Goal: Information Seeking & Learning: Find specific fact

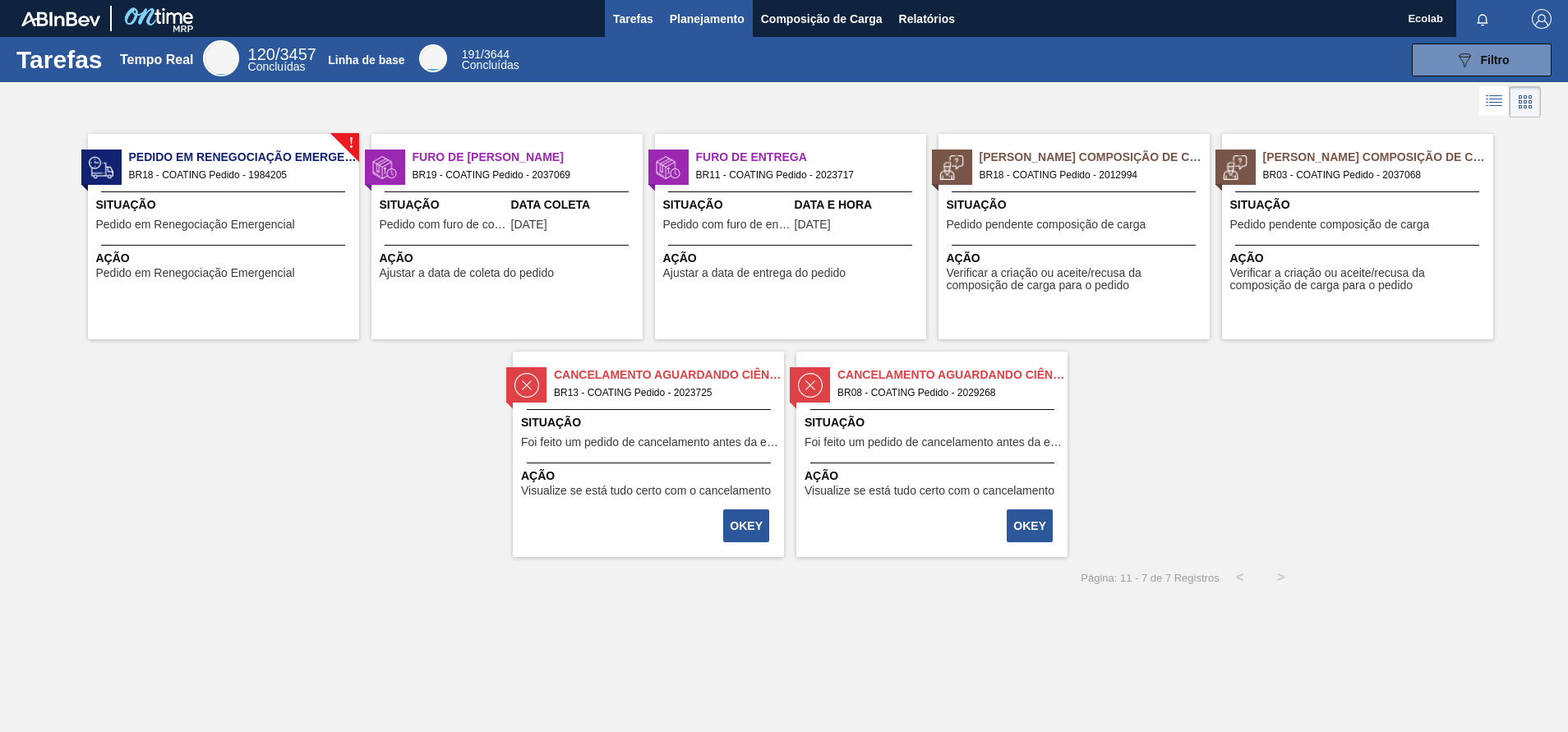
click at [711, 10] on span "Planejamento" at bounding box center [706, 18] width 74 height 20
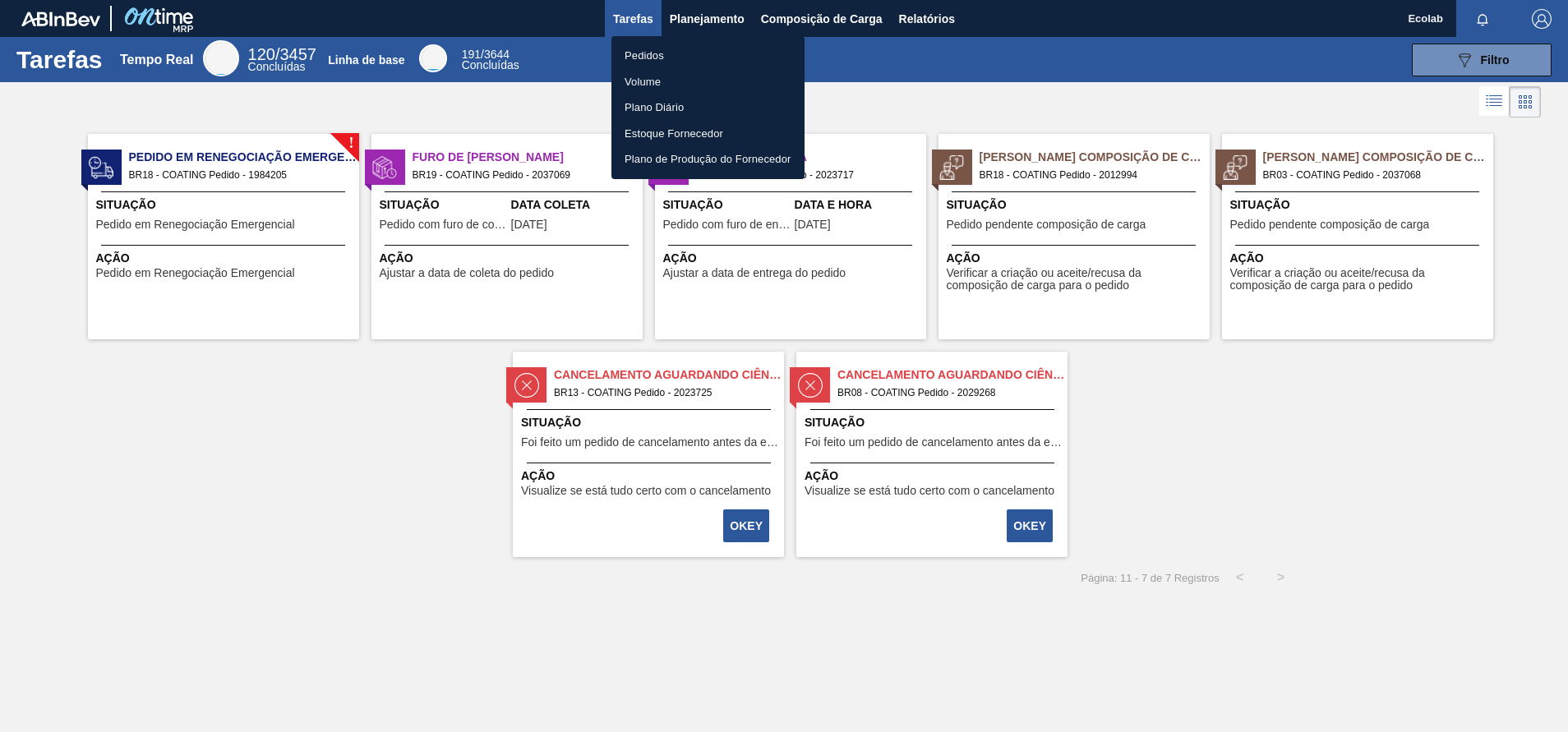
click at [632, 44] on li "Pedidos" at bounding box center [708, 56] width 193 height 26
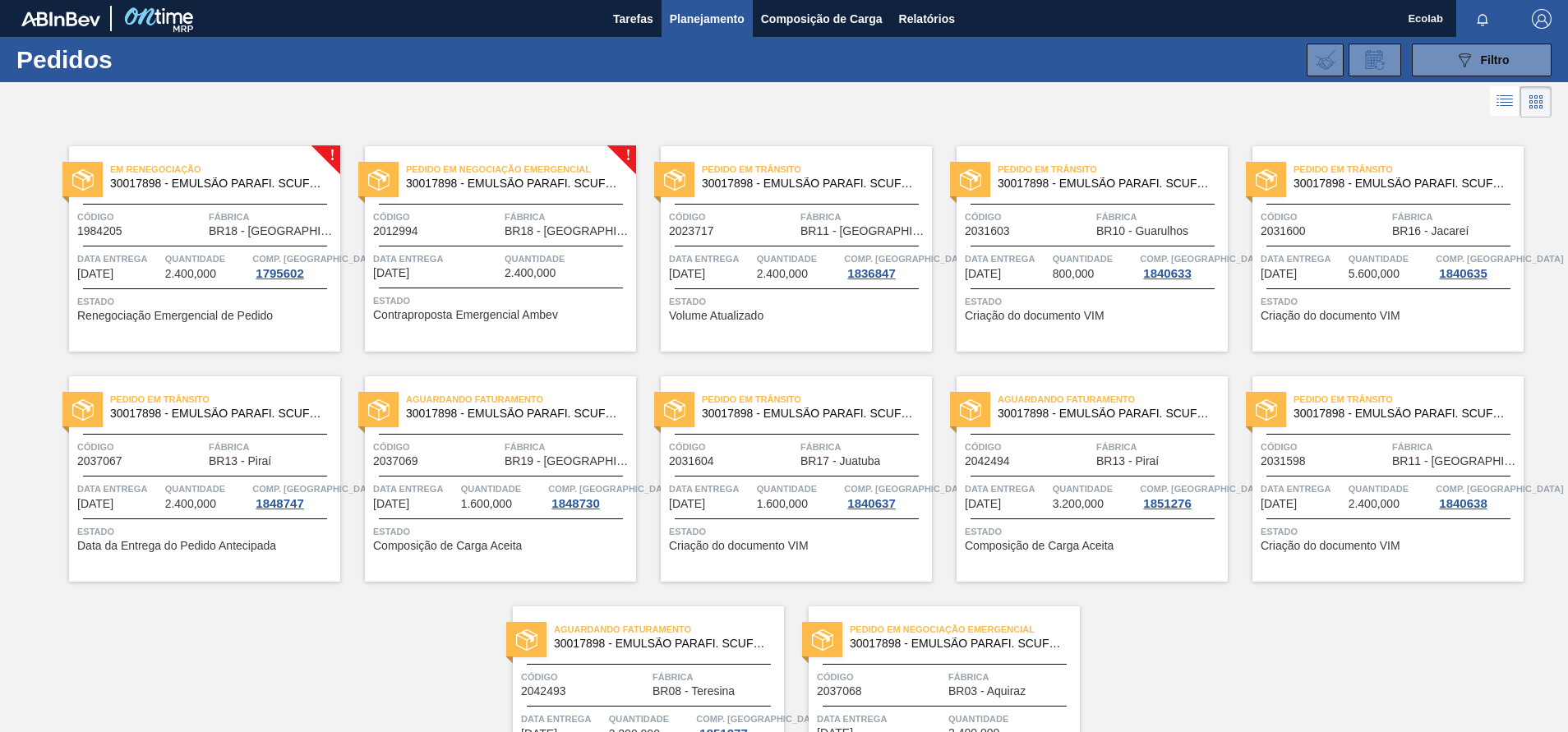
click at [1076, 492] on span "Quantidade" at bounding box center [1095, 488] width 84 height 17
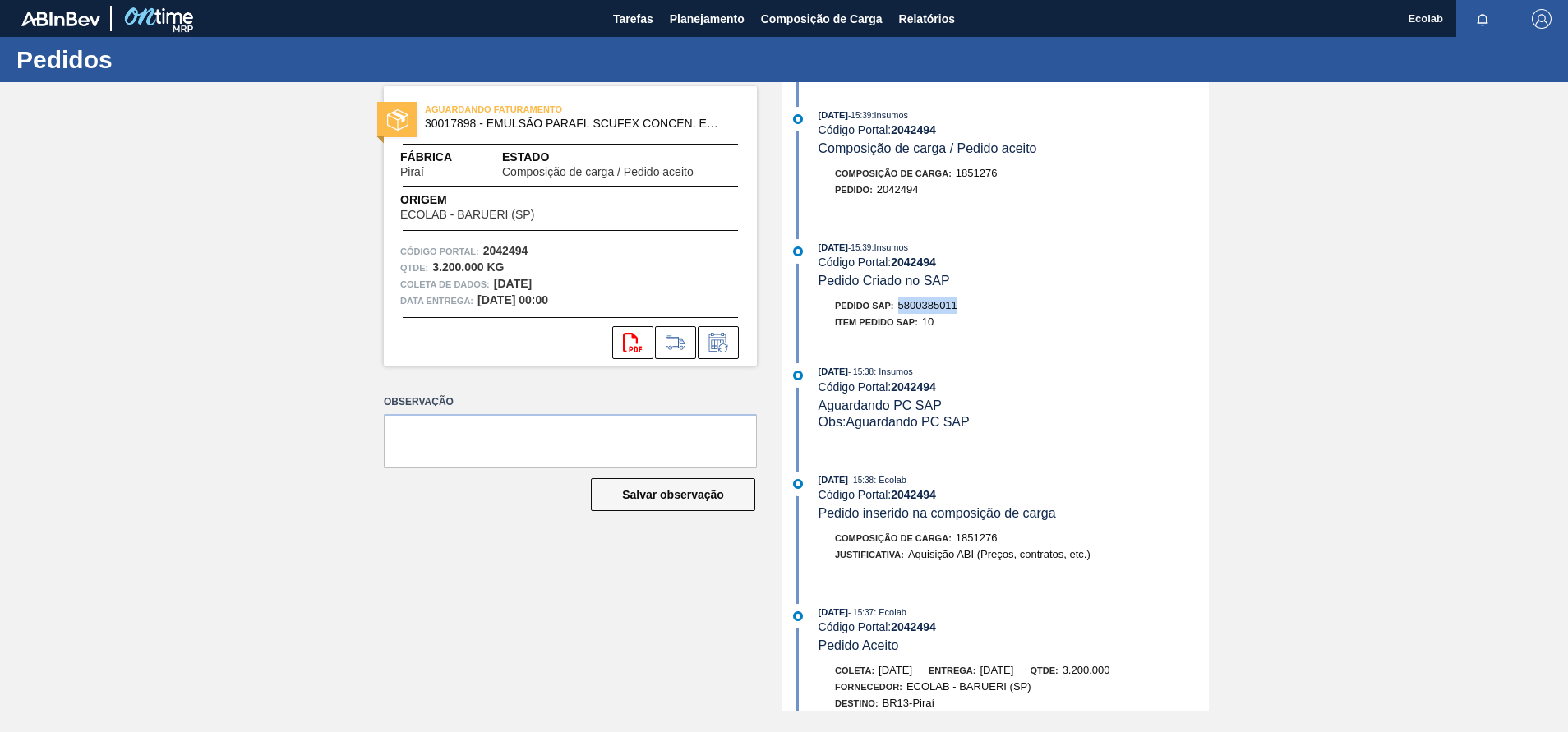
drag, startPoint x: 900, startPoint y: 309, endPoint x: 991, endPoint y: 310, distance: 91.0
click at [991, 310] on div "Pedido SAP: 5800385011" at bounding box center [1013, 305] width 390 height 17
copy span "5800385011"
click at [1335, 317] on div "AGUARDANDO FATURAMENTO 30017898 - EMULSÃO PARAFI. SCUFEX CONCEN. ECOLAB Fábrica…" at bounding box center [784, 396] width 1568 height 629
drag, startPoint x: 878, startPoint y: 191, endPoint x: 920, endPoint y: 190, distance: 42.0
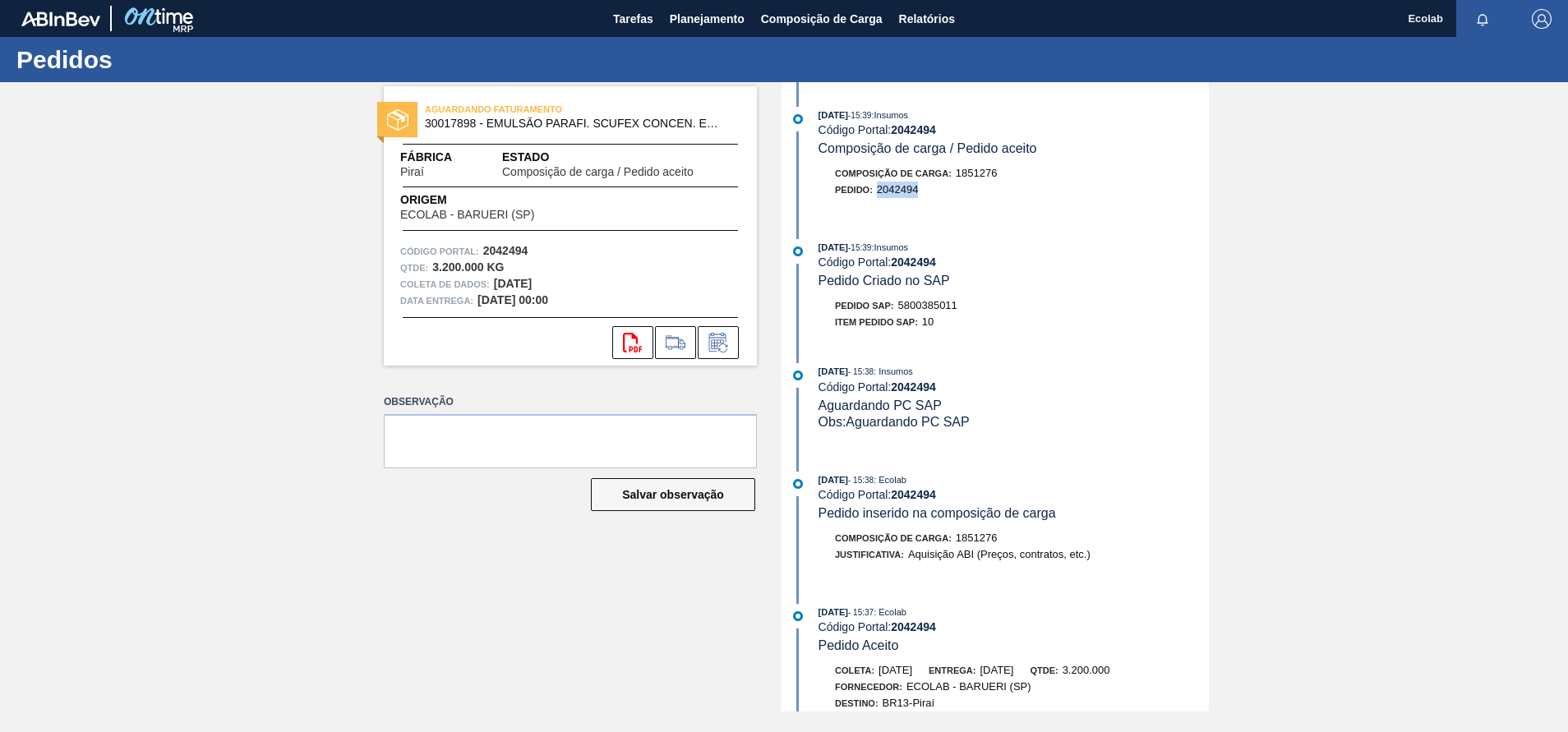
click at [920, 190] on div "Pedido : 2042494" at bounding box center [1013, 190] width 390 height 17
copy span "2042494"
click at [704, 16] on span "Planejamento" at bounding box center [706, 18] width 74 height 20
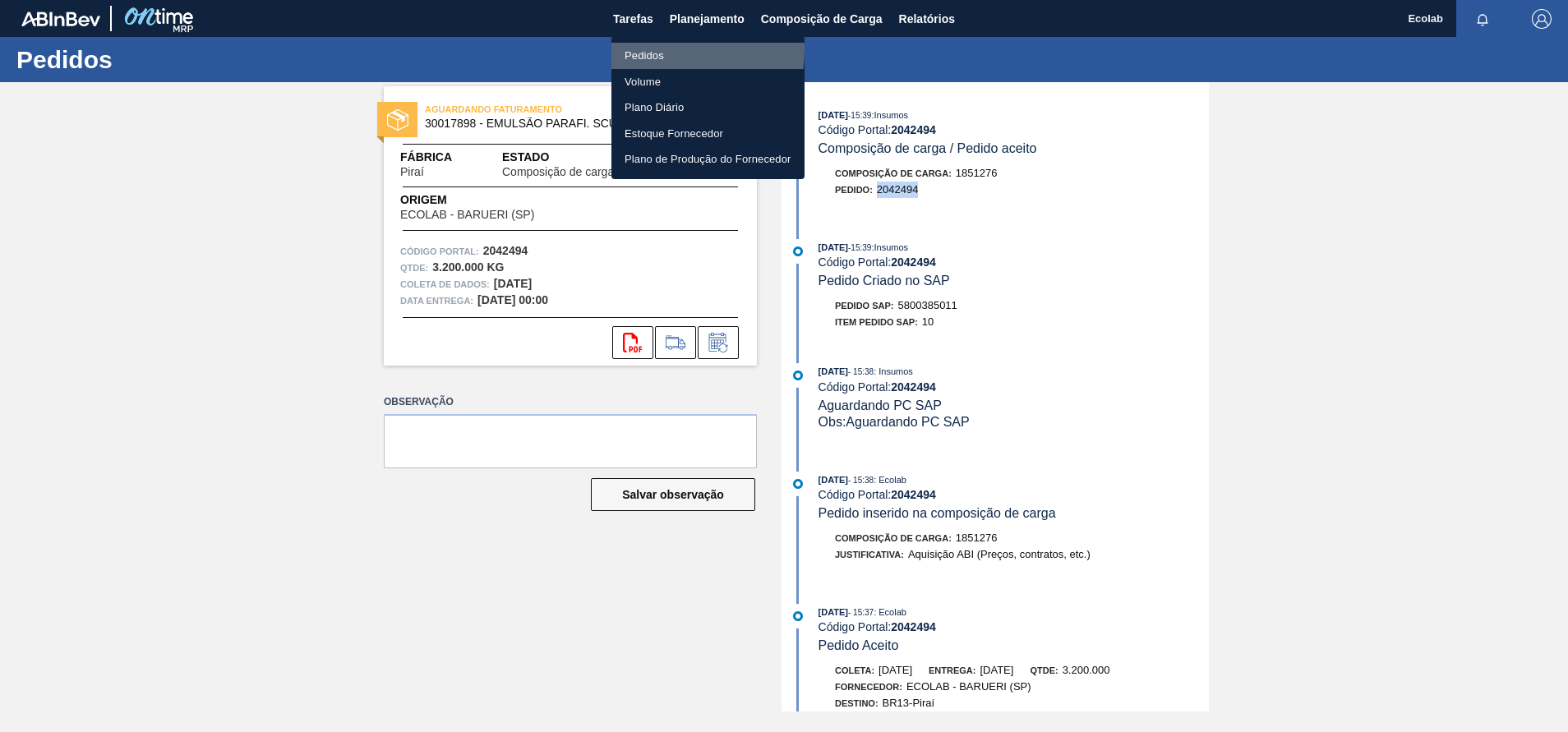
click at [633, 49] on li "Pedidos" at bounding box center [708, 56] width 193 height 26
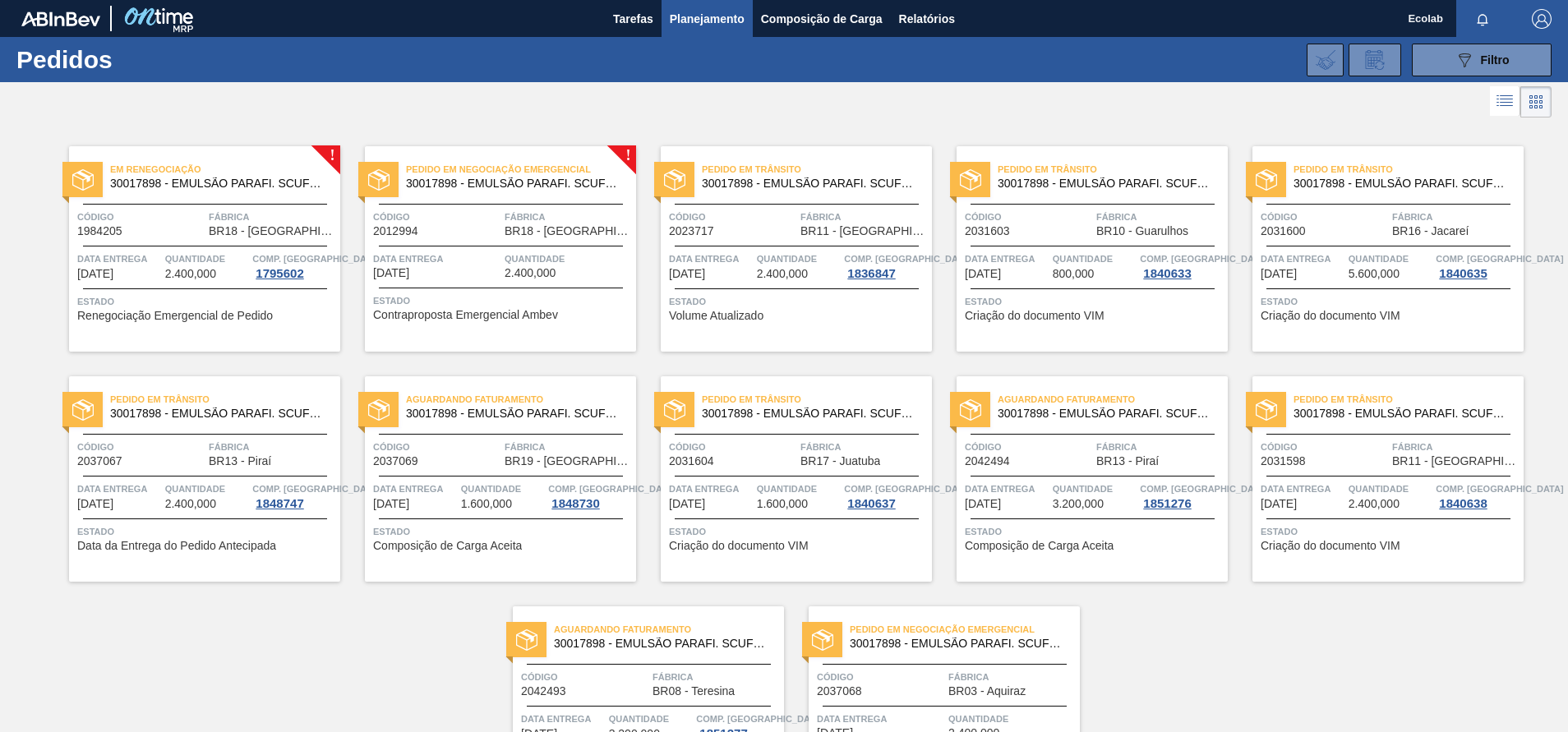
click at [711, 649] on span "30017898 - EMULSÃO PARAFI. SCUFEX CONCEN. ECOLAB" at bounding box center [662, 644] width 217 height 12
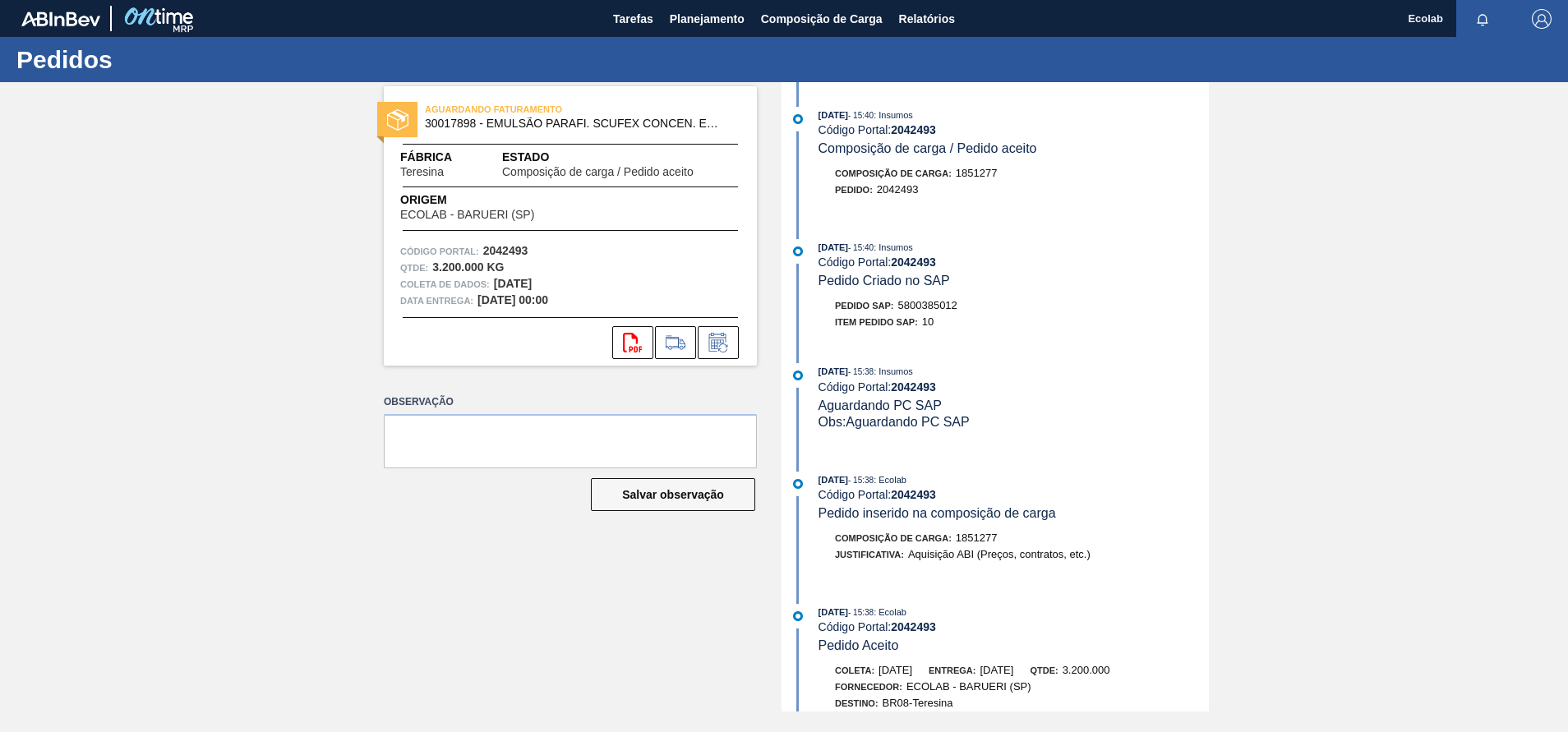
click at [904, 306] on span "5800385012" at bounding box center [928, 305] width 60 height 12
click at [1012, 338] on div "[DATE] 15:40 : Insumos Código Portal: 2042493 Pedido Criado no SAP Pedido SAP: …" at bounding box center [998, 289] width 424 height 100
drag, startPoint x: 900, startPoint y: 307, endPoint x: 974, endPoint y: 303, distance: 74.1
click at [974, 303] on div "Pedido SAP: 5800385012" at bounding box center [1013, 305] width 390 height 17
copy span "5800385012"
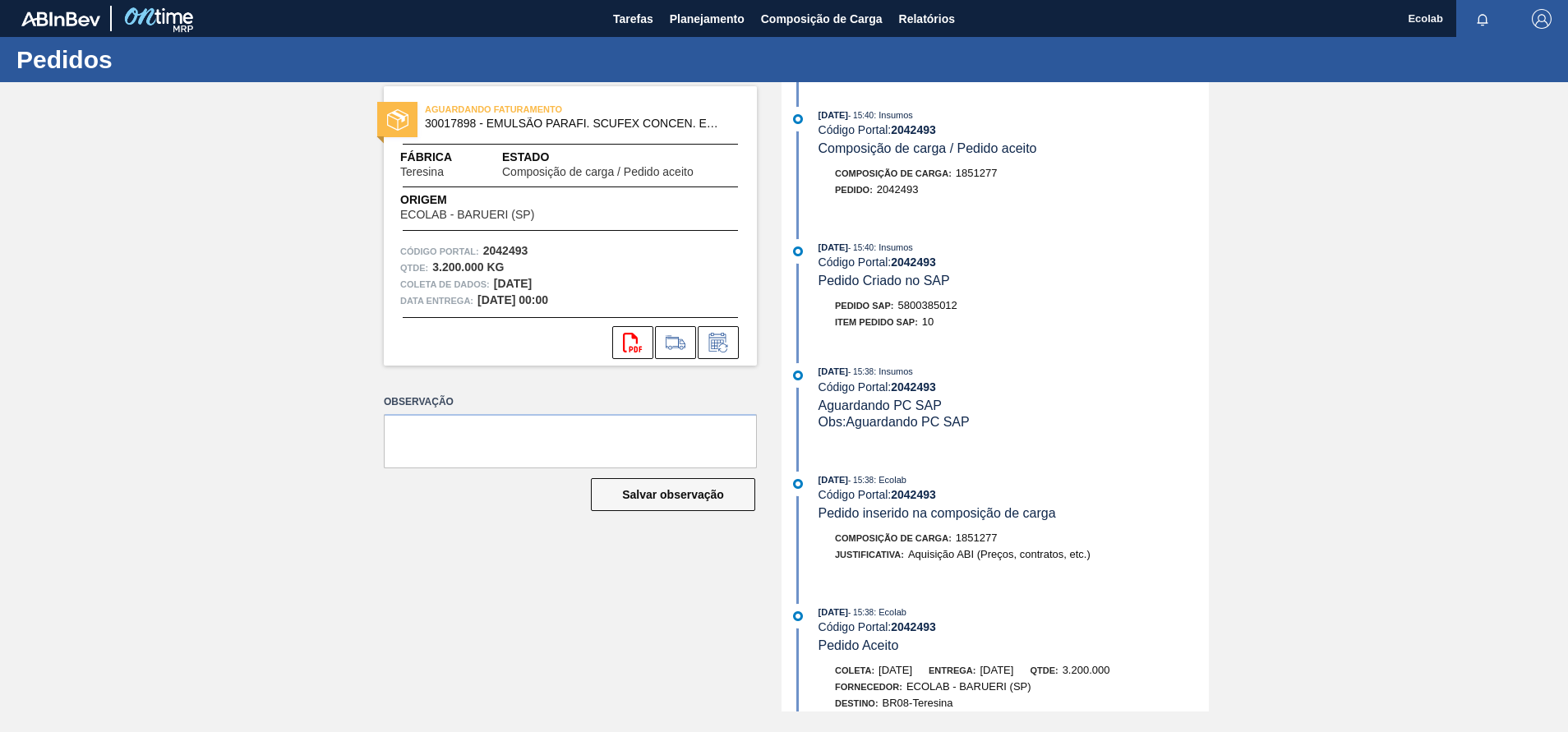
click at [1074, 330] on div "Item pedido SAP: 10" at bounding box center [1013, 322] width 390 height 17
drag, startPoint x: 878, startPoint y: 192, endPoint x: 922, endPoint y: 192, distance: 44.0
click at [922, 192] on div "Pedido : 2042493" at bounding box center [1013, 190] width 390 height 17
copy span "2042493"
